Goal: Transaction & Acquisition: Subscribe to service/newsletter

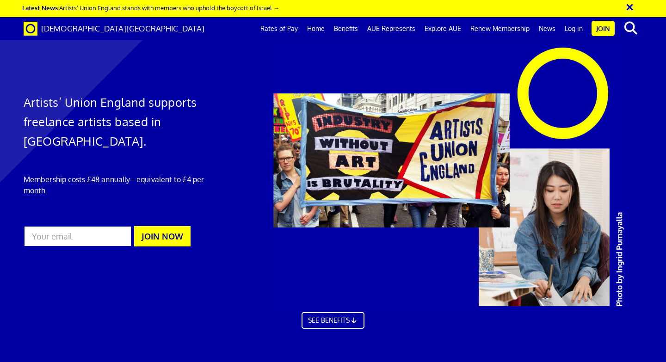
scroll to position [0, 5]
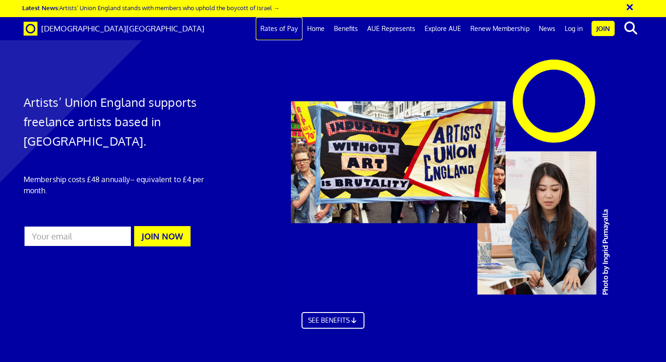
click at [291, 31] on link "Rates of Pay" at bounding box center [279, 28] width 47 height 23
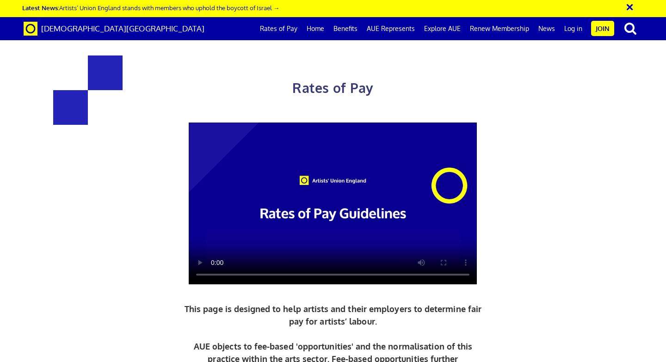
scroll to position [0, 5]
click at [344, 31] on link "Benefits" at bounding box center [345, 28] width 33 height 23
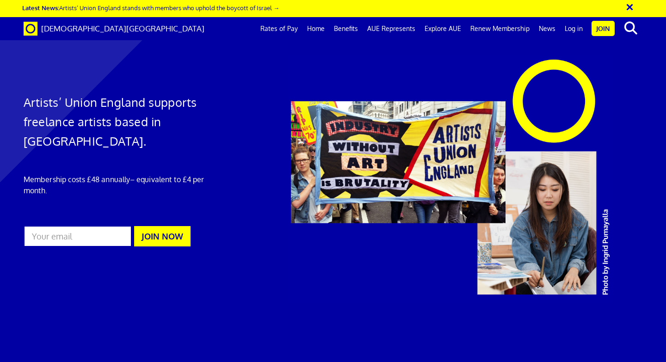
scroll to position [535, 0]
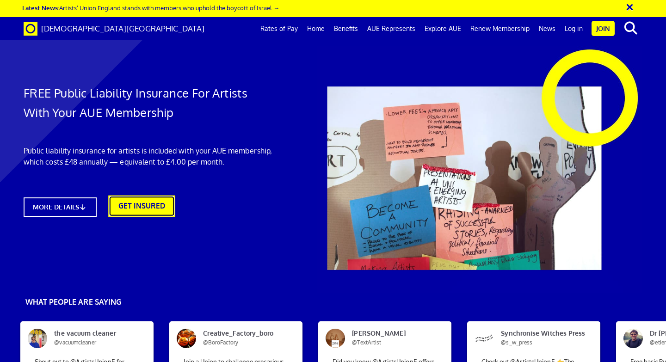
click at [140, 208] on link "GET INSURED" at bounding box center [141, 206] width 67 height 21
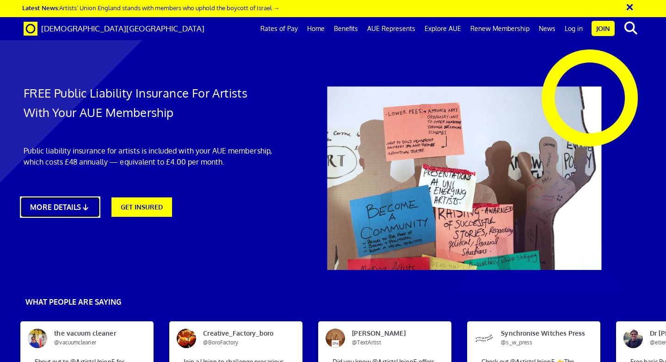
click at [81, 207] on link "MORE DETAILS" at bounding box center [60, 207] width 80 height 21
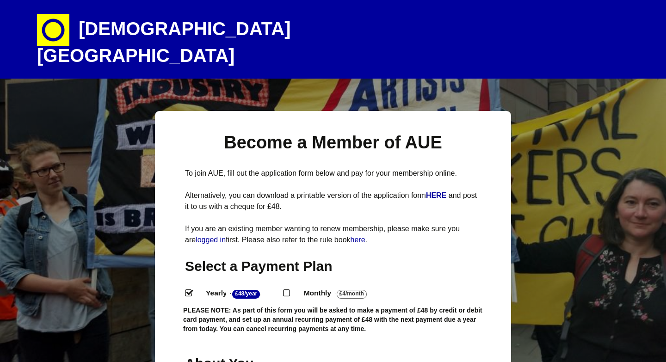
select select
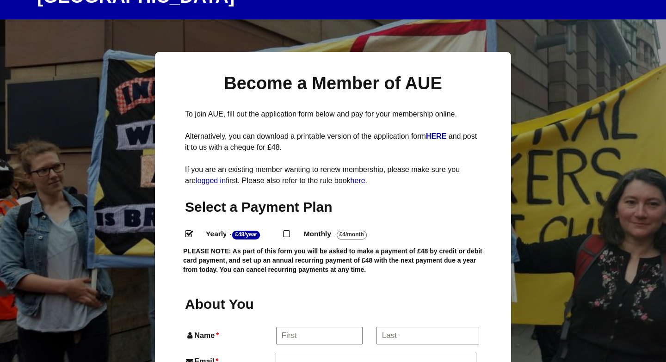
scroll to position [65, 0]
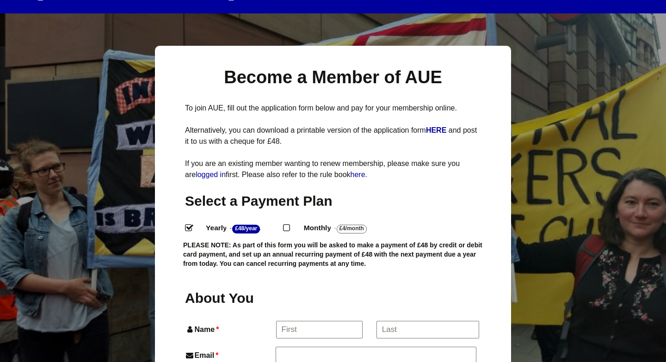
click at [289, 224] on input "Monthly - £4/Month ." at bounding box center [286, 227] width 6 height 6
radio input "true"
